Goal: Task Accomplishment & Management: Manage account settings

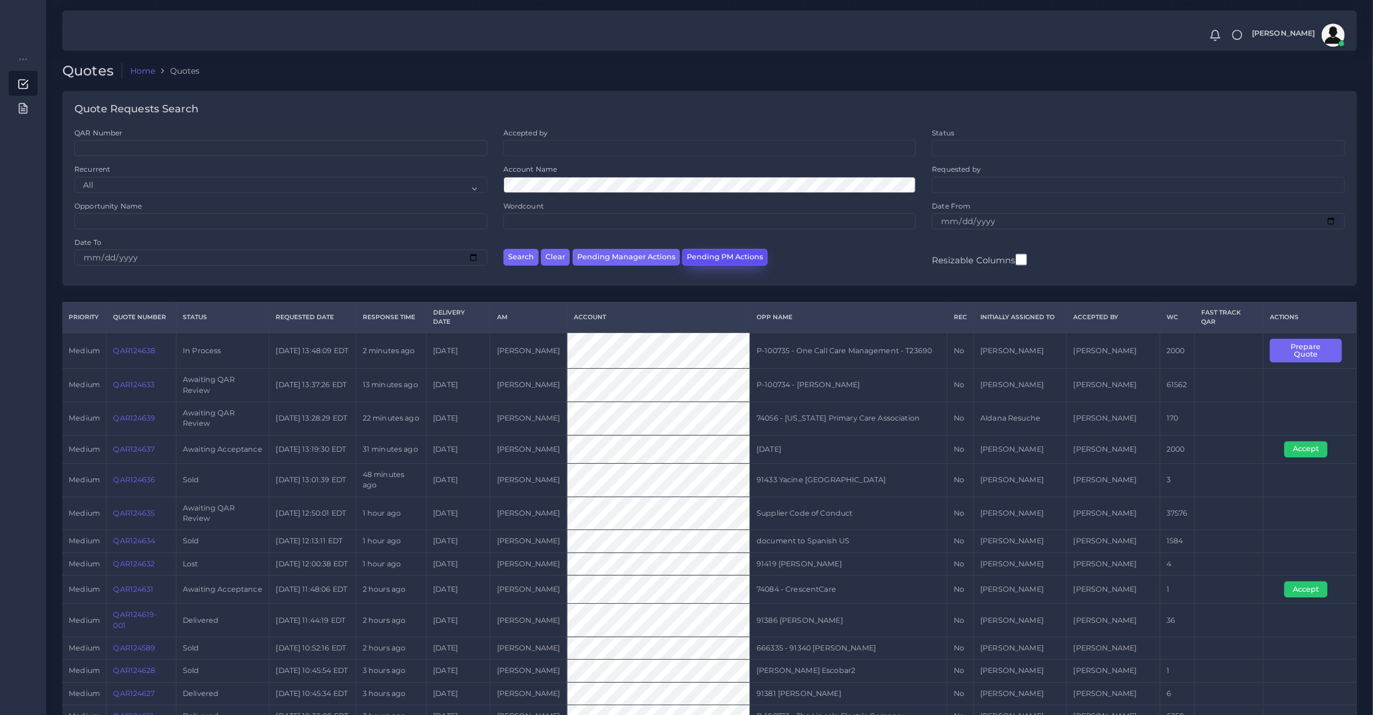
click at [704, 255] on button "Pending PM Actions" at bounding box center [724, 257] width 85 height 17
select select "awaiting_acceptance"
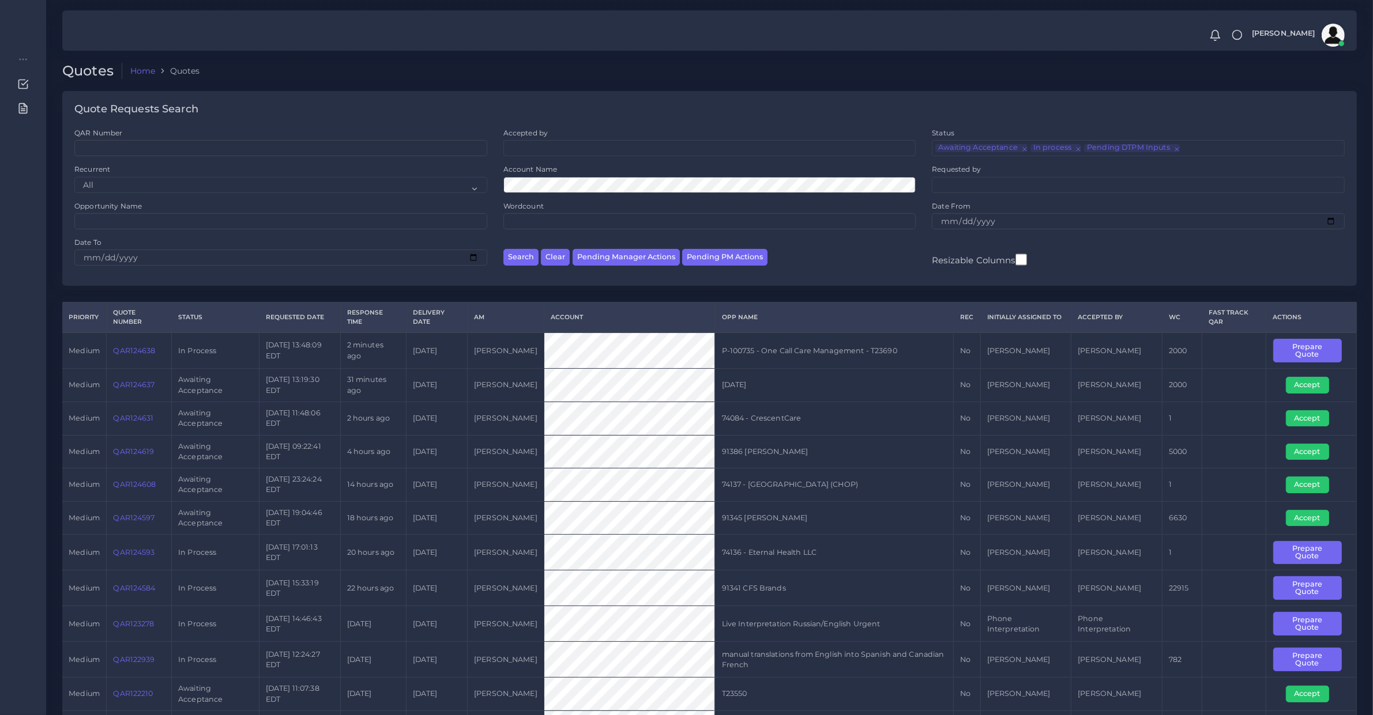
click at [604, 246] on div "Search Clear Pending Manager Actions Pending PM Actions" at bounding box center [709, 256] width 429 height 36
click at [609, 258] on button "Pending Manager Actions" at bounding box center [625, 257] width 107 height 17
select select "awaiting_manager_initial_review"
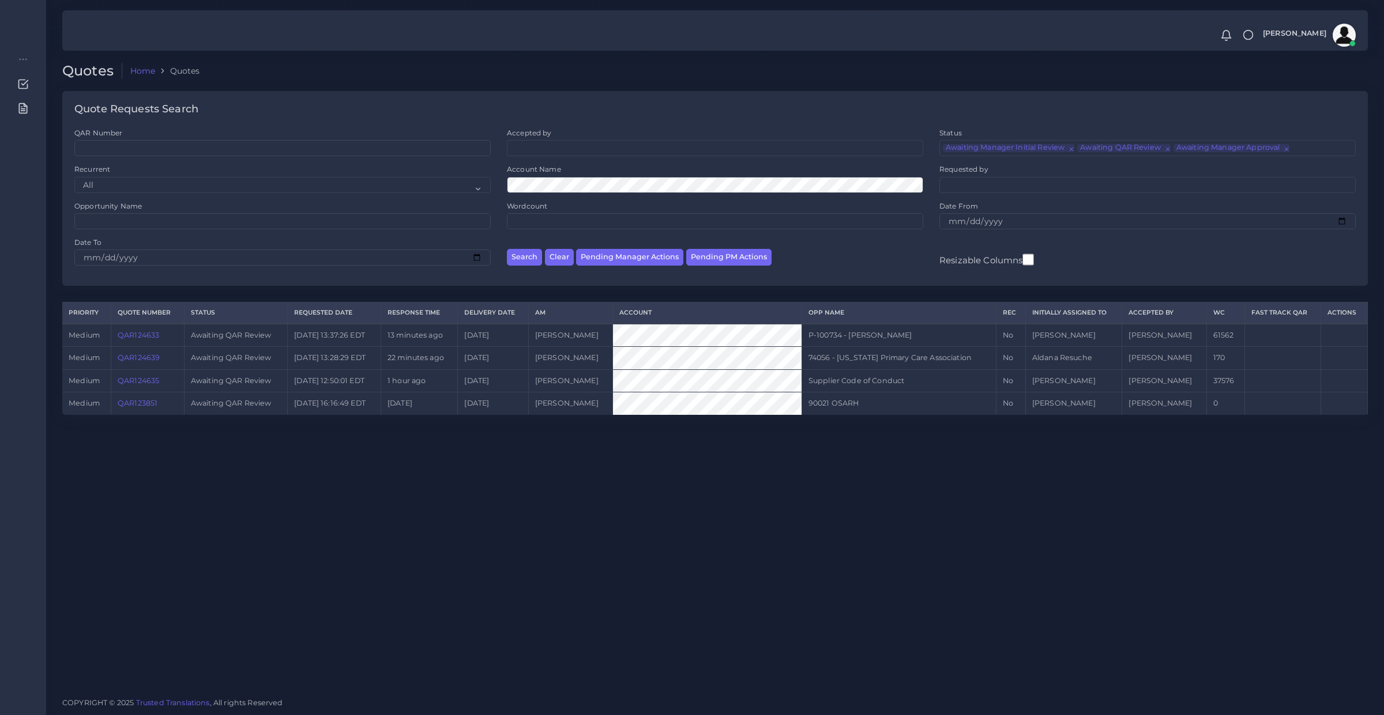
click at [139, 360] on link "QAR124639" at bounding box center [139, 357] width 42 height 9
click at [146, 353] on link "QAR124639" at bounding box center [139, 357] width 42 height 9
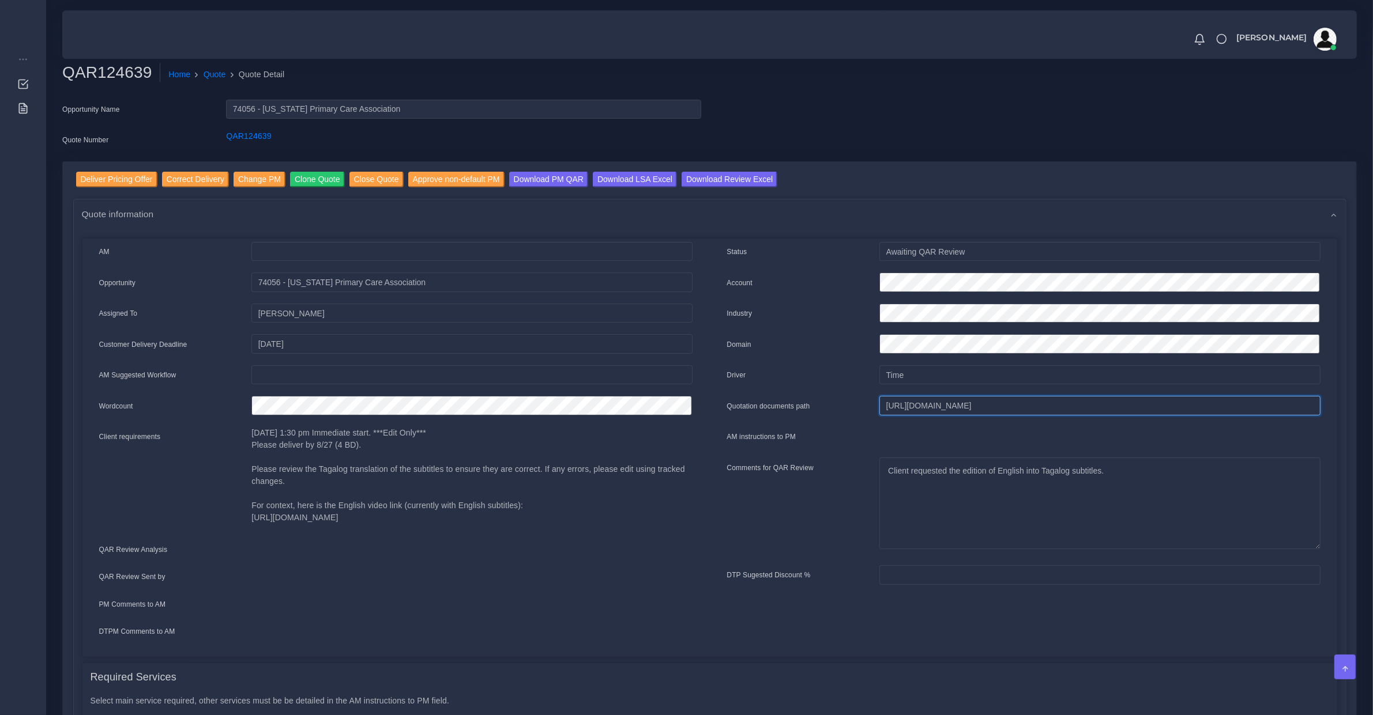
click at [925, 404] on input "[URL][DOMAIN_NAME]" at bounding box center [1099, 406] width 440 height 20
click at [125, 172] on input "Deliver Pricing Offer" at bounding box center [116, 180] width 81 height 16
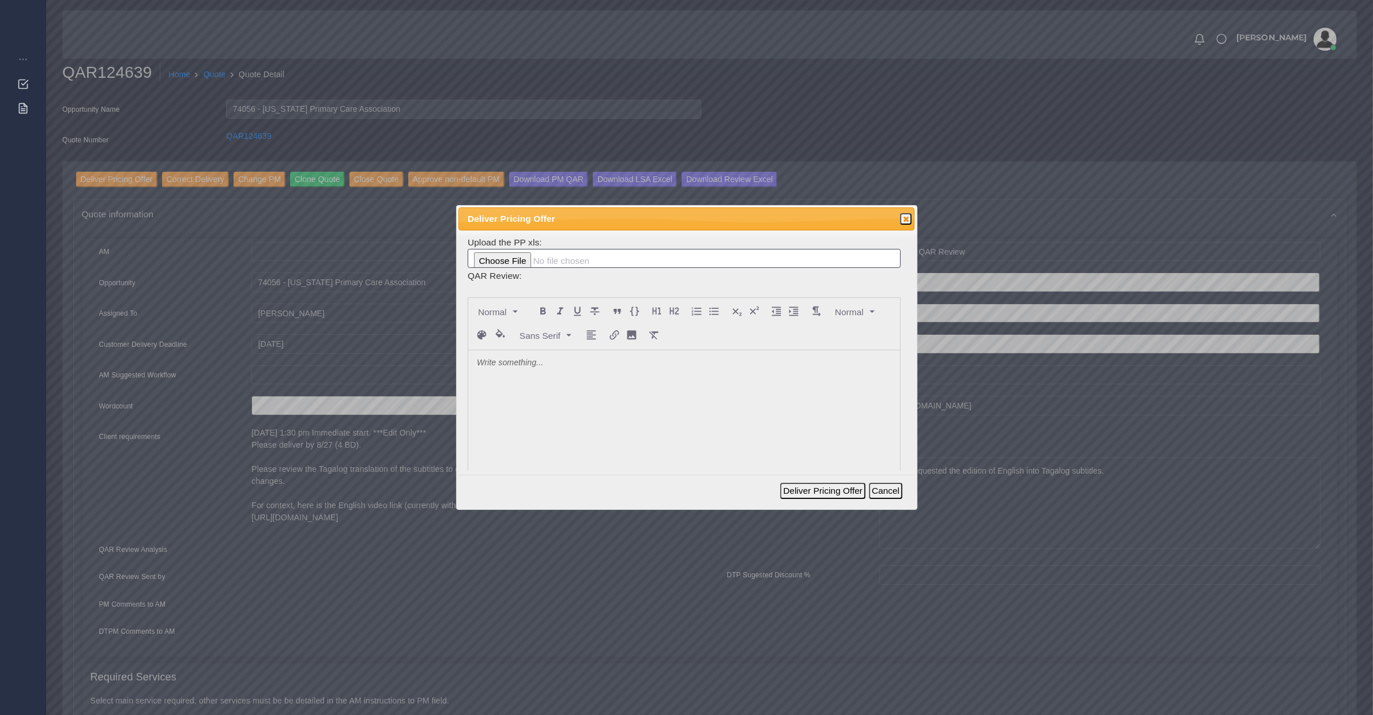
click at [629, 399] on div at bounding box center [684, 436] width 432 height 172
click at [831, 491] on button "Deliver Pricing Offer" at bounding box center [822, 491] width 85 height 16
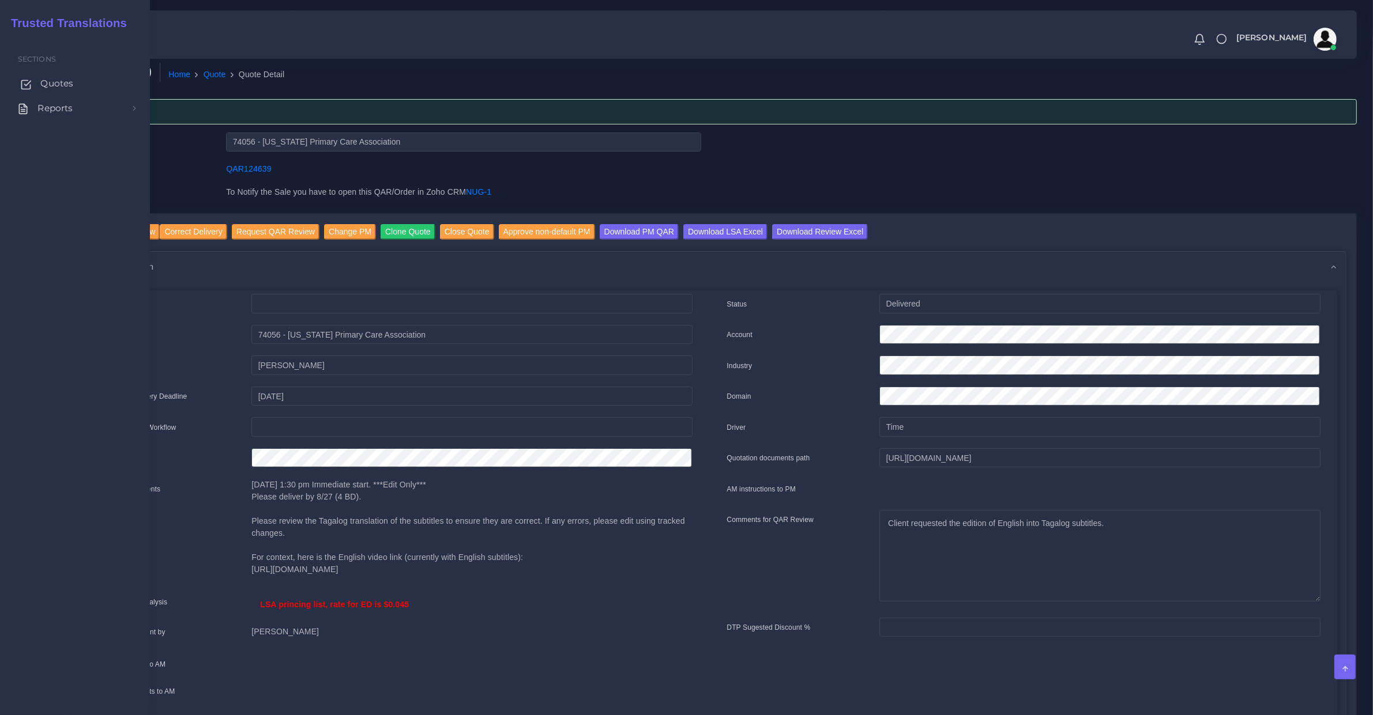
click at [50, 82] on span "Quotes" at bounding box center [56, 83] width 33 height 13
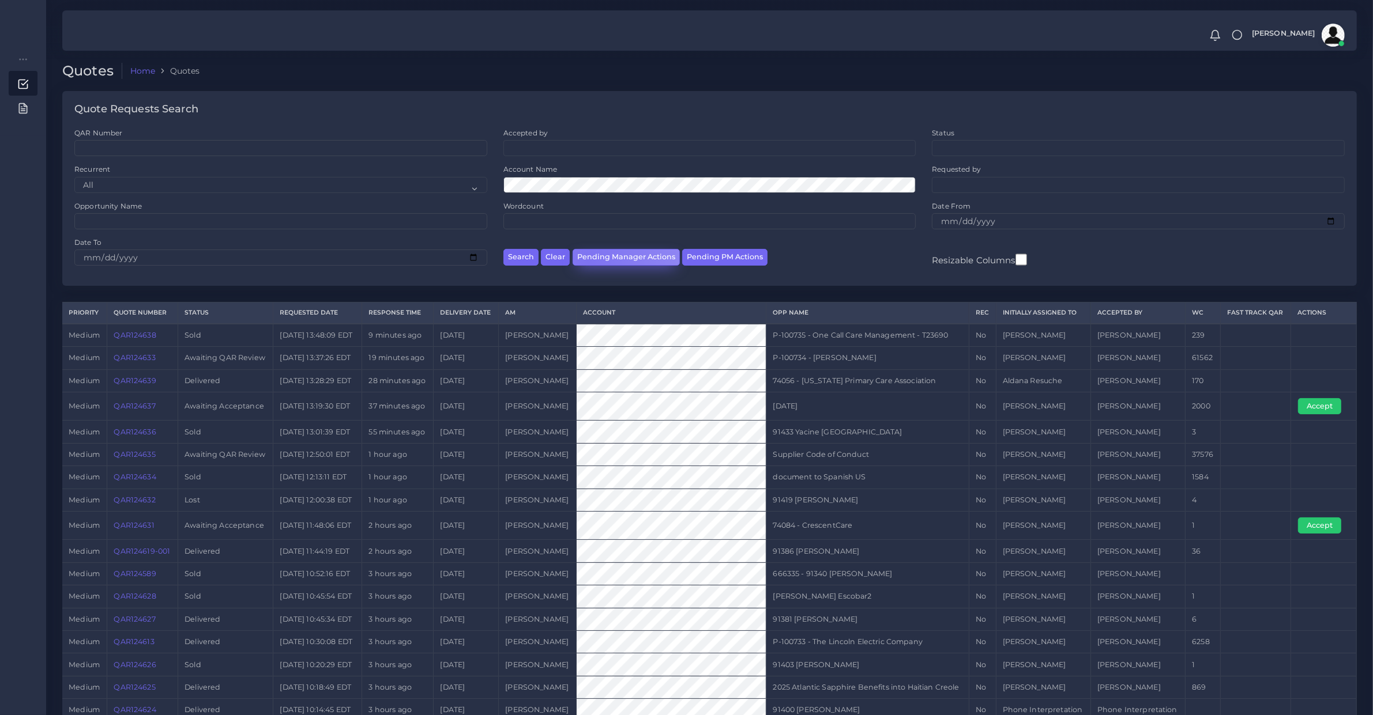
click at [587, 261] on button "Pending Manager Actions" at bounding box center [625, 257] width 107 height 17
select select "awaiting_manager_initial_review"
